Goal: Task Accomplishment & Management: Use online tool/utility

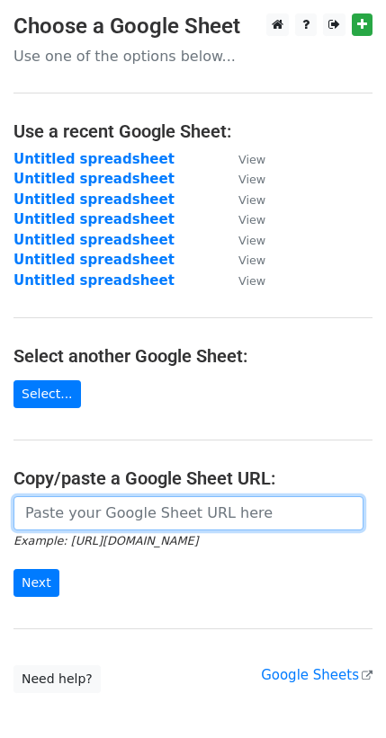
click at [104, 514] on input "url" at bounding box center [188, 513] width 350 height 34
paste input "https://docs.google.com/spreadsheets/d/1pmEGo3is0SurKrruF207wJnPsJz-h9Hjqc81dah…"
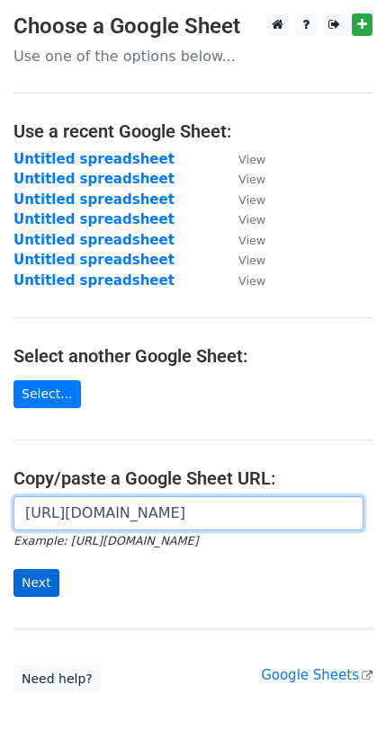
type input "https://docs.google.com/spreadsheets/d/1pmEGo3is0SurKrruF207wJnPsJz-h9Hjqc81dah…"
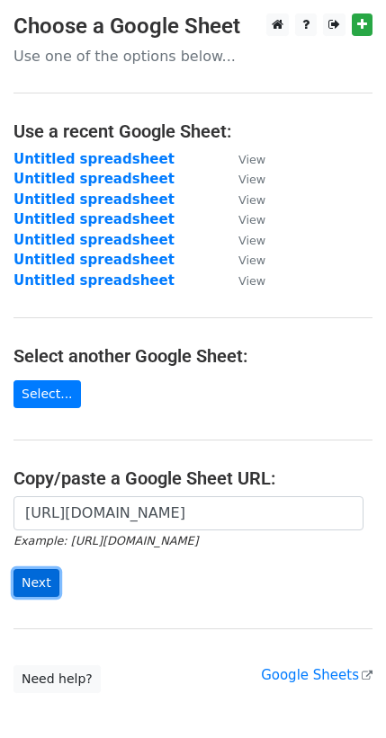
scroll to position [0, 0]
click at [40, 581] on input "Next" at bounding box center [36, 583] width 46 height 28
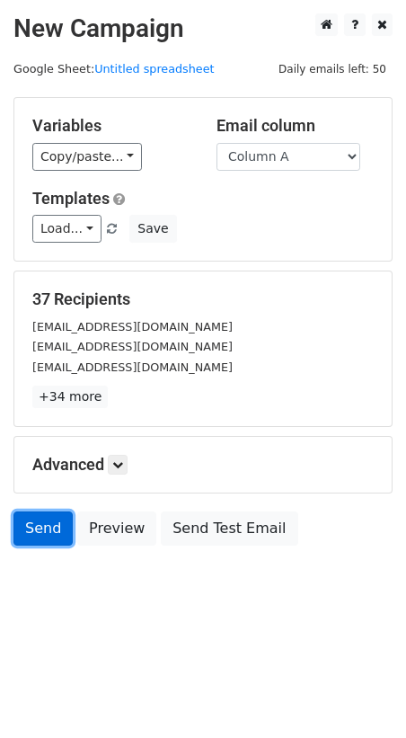
click at [41, 527] on link "Send" at bounding box center [42, 529] width 59 height 34
